Goal: Navigation & Orientation: Understand site structure

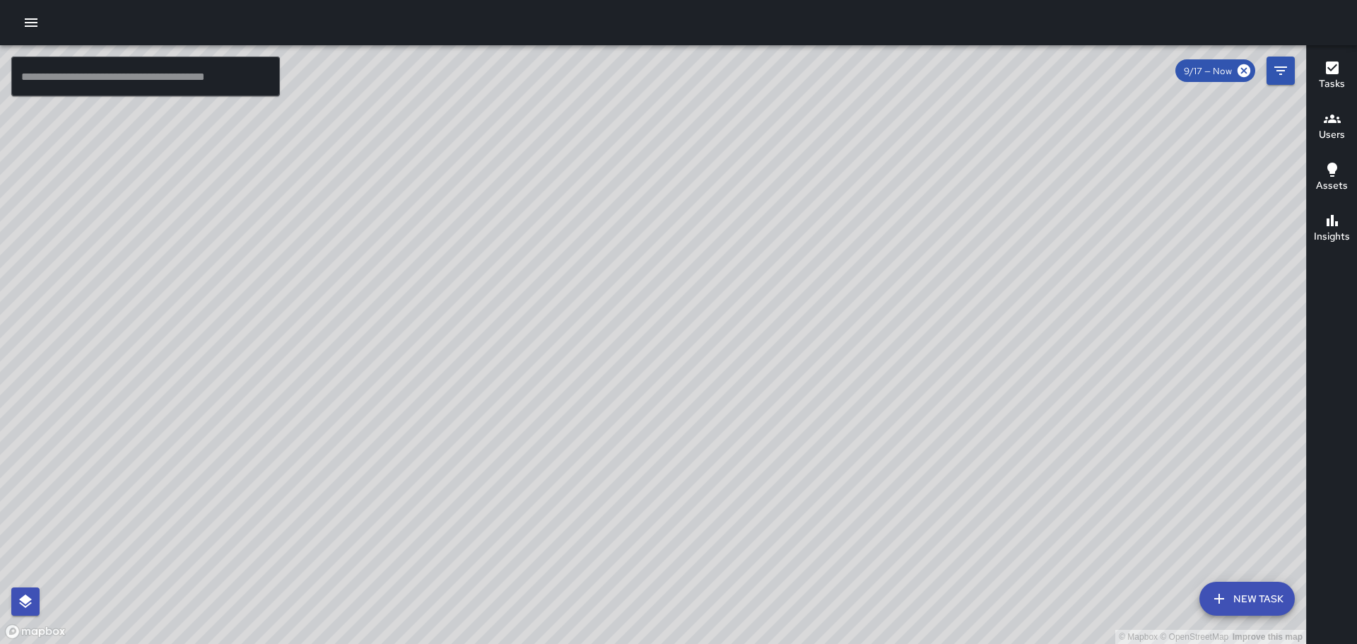
drag, startPoint x: 687, startPoint y: 533, endPoint x: 602, endPoint y: 375, distance: 178.9
click at [602, 375] on div "© Mapbox © OpenStreetMap Improve this map" at bounding box center [653, 344] width 1306 height 599
drag, startPoint x: 577, startPoint y: 427, endPoint x: 564, endPoint y: 482, distance: 56.7
click at [562, 486] on div "© Mapbox © OpenStreetMap Improve this map" at bounding box center [653, 344] width 1306 height 599
click at [693, 83] on div "© Mapbox © OpenStreetMap Improve this map [PERSON_NAME] Miles Ambassador Tasks …" at bounding box center [653, 344] width 1306 height 599
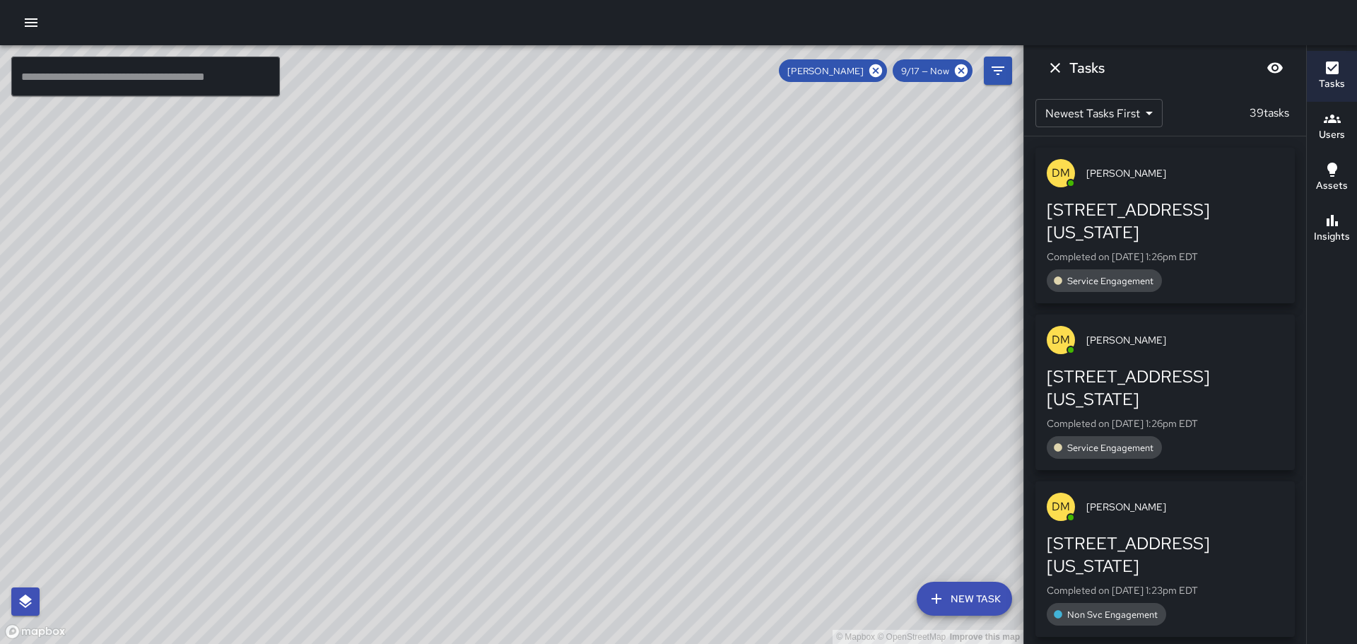
drag, startPoint x: 735, startPoint y: 526, endPoint x: 729, endPoint y: 494, distance: 33.0
click at [729, 494] on div "© Mapbox © OpenStreetMap Improve this map" at bounding box center [511, 344] width 1023 height 599
drag, startPoint x: 748, startPoint y: 359, endPoint x: 612, endPoint y: 582, distance: 260.7
click at [612, 582] on div "© Mapbox © OpenStreetMap Improve this map" at bounding box center [511, 344] width 1023 height 599
drag, startPoint x: 510, startPoint y: 307, endPoint x: 512, endPoint y: 452, distance: 145.6
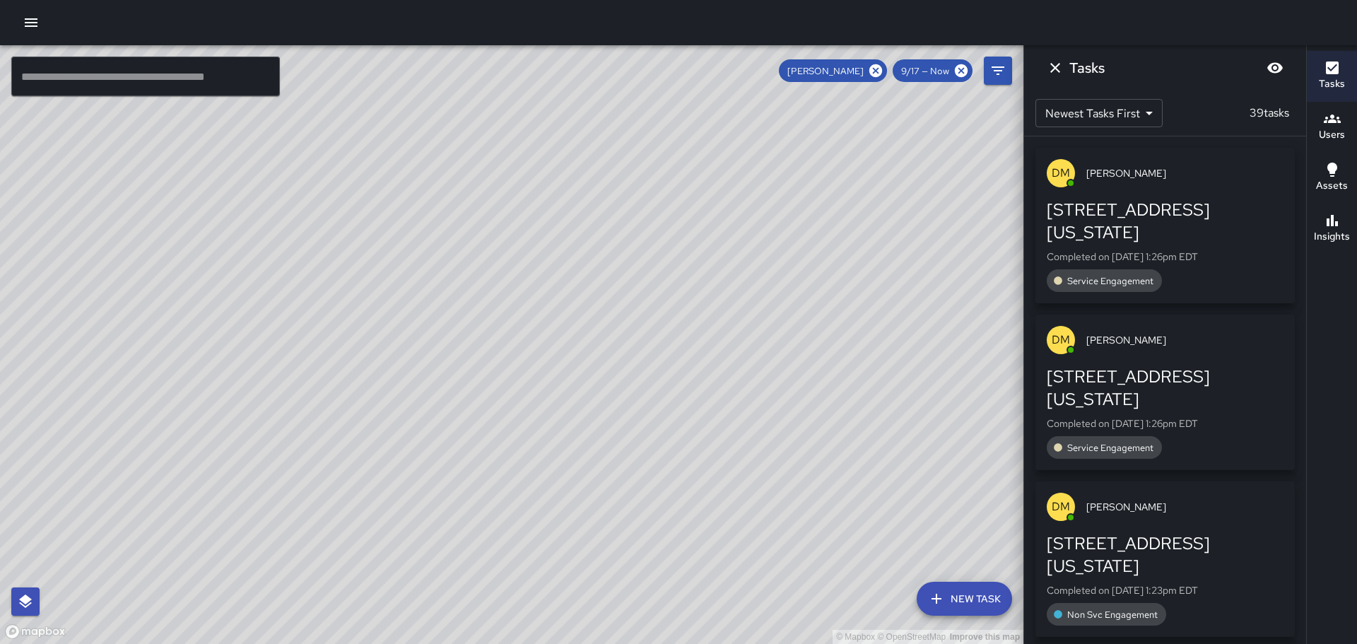
click at [512, 452] on div "© Mapbox © OpenStreetMap Improve this map" at bounding box center [511, 344] width 1023 height 599
drag, startPoint x: 823, startPoint y: 510, endPoint x: 861, endPoint y: 174, distance: 338.6
click at [861, 174] on div "© Mapbox © OpenStreetMap Improve this map" at bounding box center [511, 344] width 1023 height 599
drag, startPoint x: 786, startPoint y: 317, endPoint x: 703, endPoint y: 538, distance: 236.1
click at [703, 540] on div "© Mapbox © OpenStreetMap Improve this map" at bounding box center [511, 344] width 1023 height 599
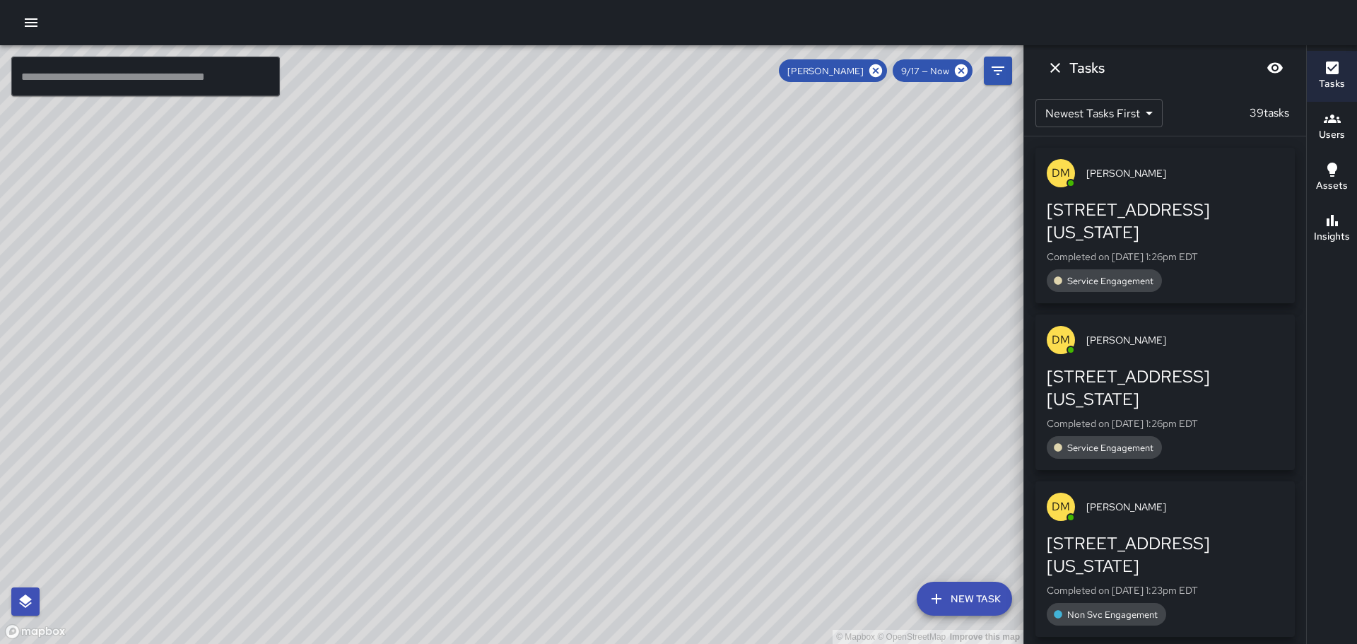
drag, startPoint x: 765, startPoint y: 333, endPoint x: 770, endPoint y: 445, distance: 112.4
click at [770, 445] on div "© Mapbox © OpenStreetMap Improve this map" at bounding box center [511, 344] width 1023 height 599
